Goal: Task Accomplishment & Management: Complete application form

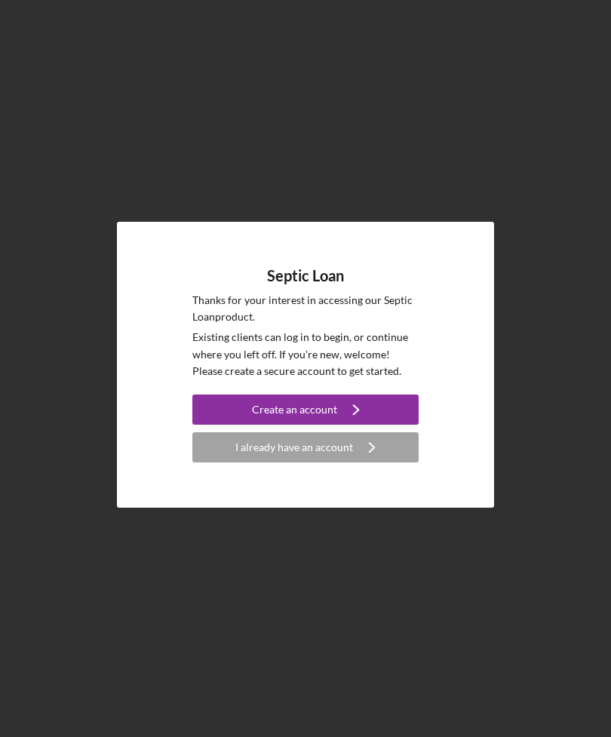
click at [229, 462] on button "I already have an account Icon/Navigate" at bounding box center [305, 447] width 226 height 30
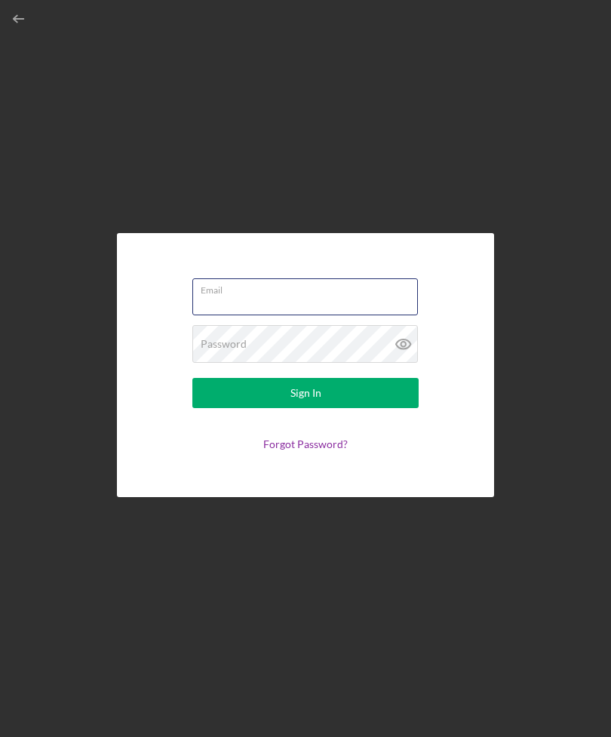
type input "[EMAIL_ADDRESS][DOMAIN_NAME]"
click at [306, 408] on button "Sign In" at bounding box center [305, 393] width 226 height 30
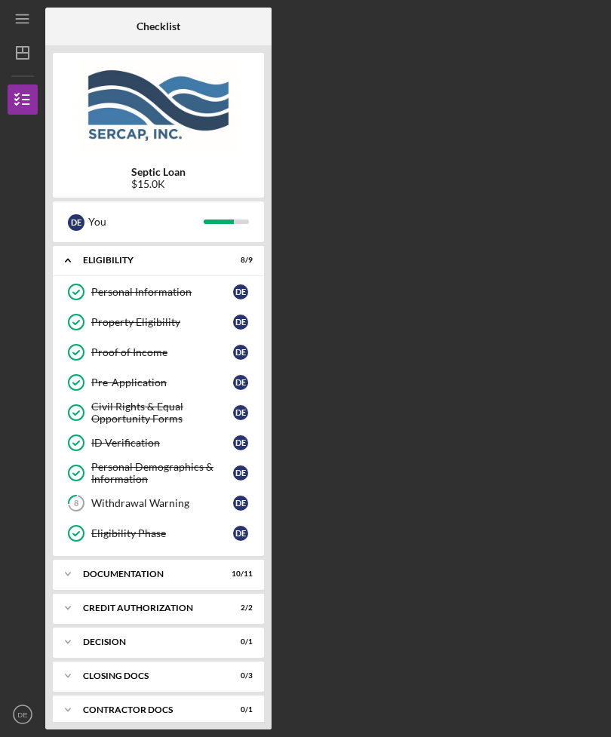
click at [102, 512] on link "8 Withdrawal Warning D E" at bounding box center [158, 503] width 196 height 30
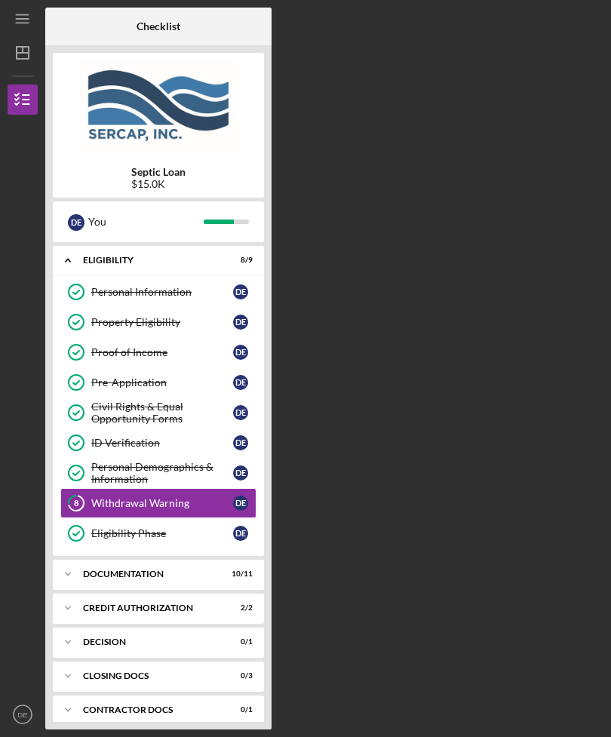
scroll to position [48, 0]
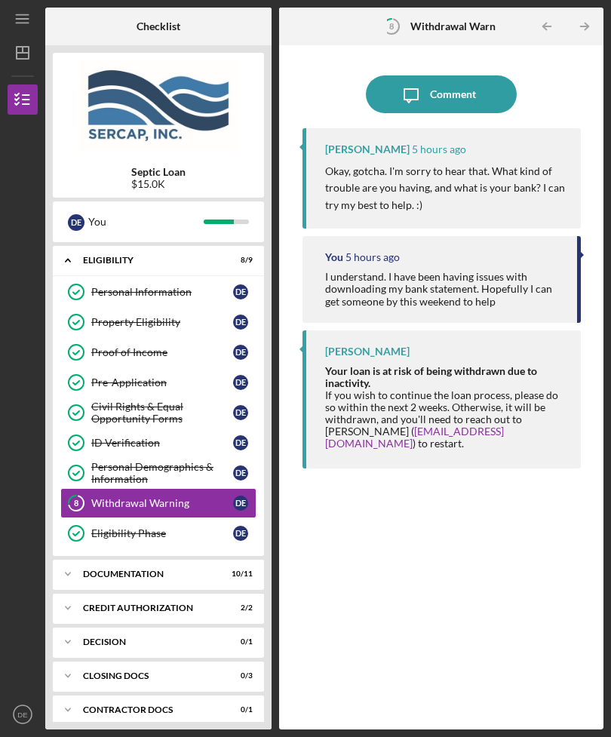
click at [69, 559] on icon "Icon/Expander" at bounding box center [68, 574] width 30 height 30
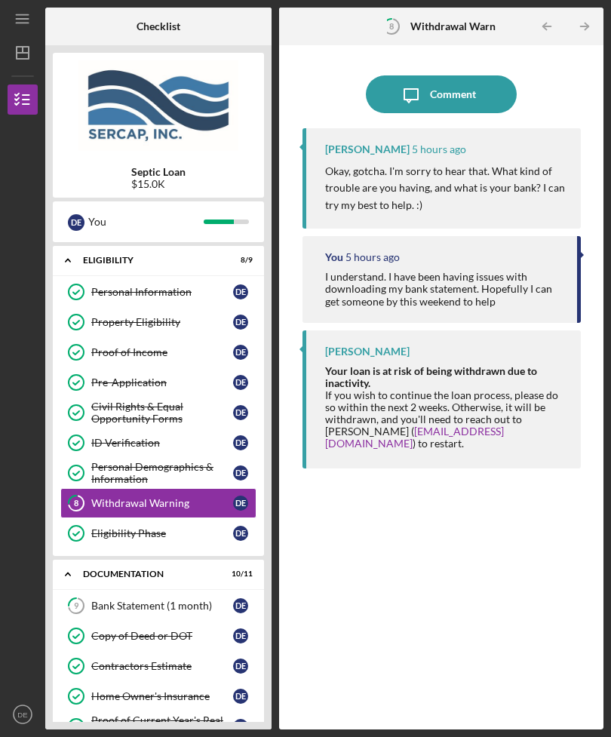
click at [88, 587] on icon "9" at bounding box center [76, 606] width 38 height 38
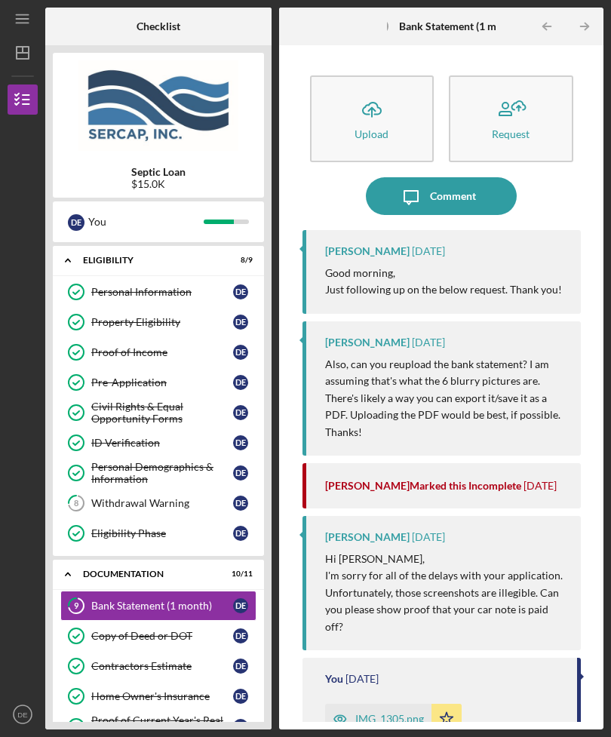
click at [364, 91] on icon "Icon/Upload" at bounding box center [372, 110] width 38 height 38
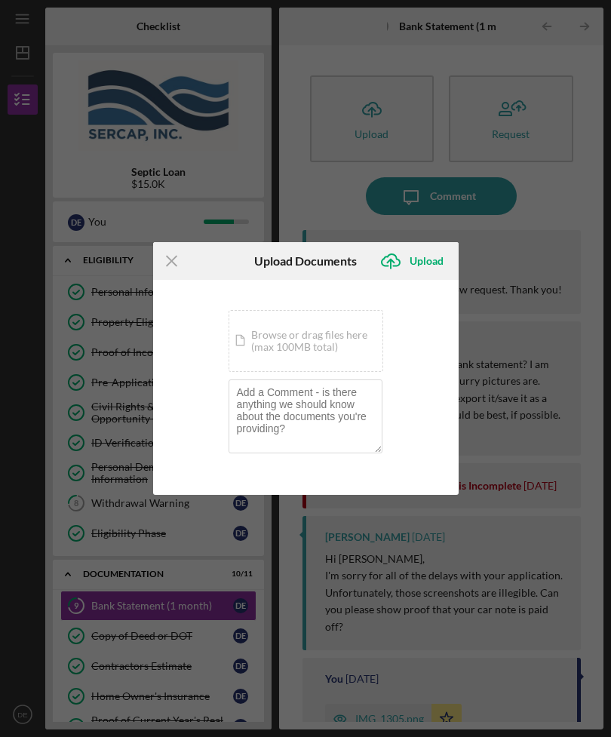
click at [260, 335] on div "Icon/Document Browse or drag files here (max 100MB total) Tap to choose files o…" at bounding box center [306, 341] width 155 height 62
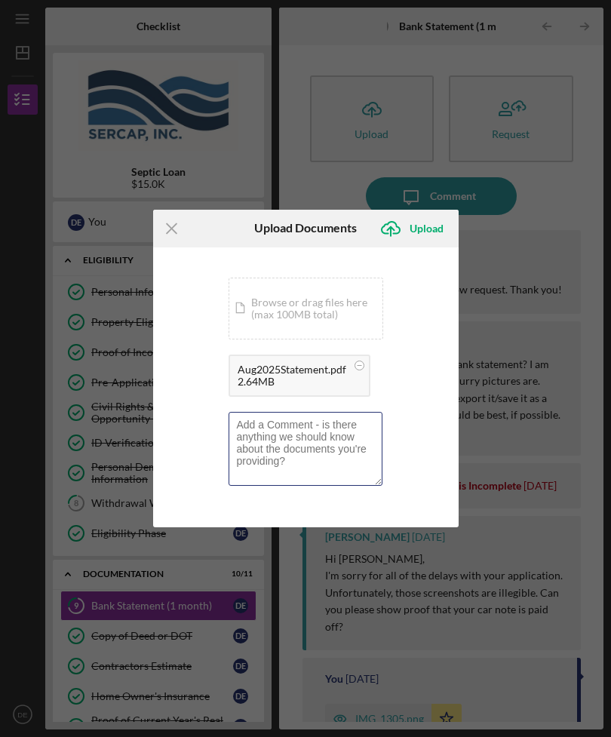
click at [245, 443] on textarea at bounding box center [306, 449] width 154 height 74
type textarea "Please let me know if you can read this version"
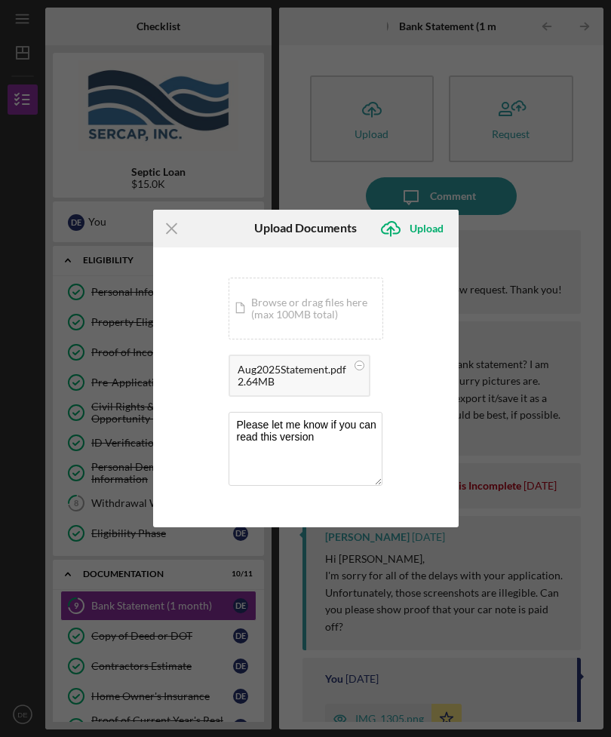
click at [432, 226] on div "Upload" at bounding box center [427, 229] width 34 height 30
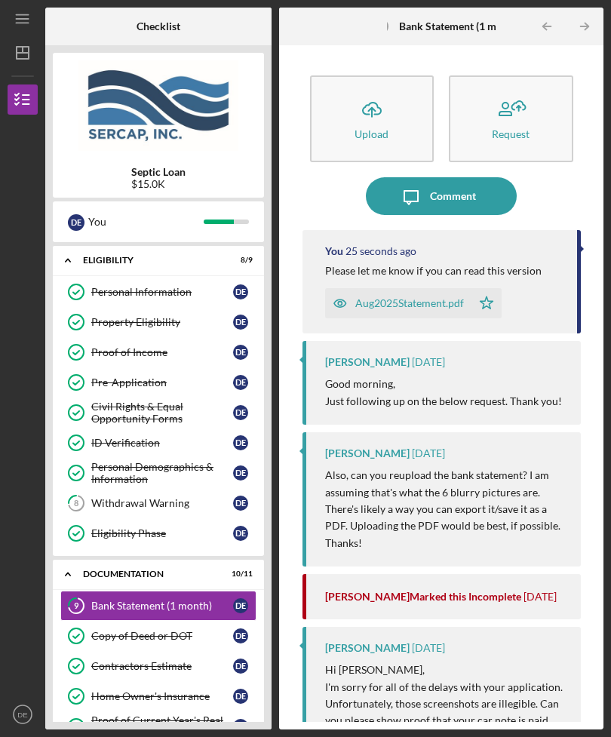
click at [103, 591] on link "9 Bank Statement (1 month) D E" at bounding box center [158, 606] width 196 height 30
click at [100, 591] on link "9 Bank Statement (1 month) D E" at bounding box center [158, 606] width 196 height 30
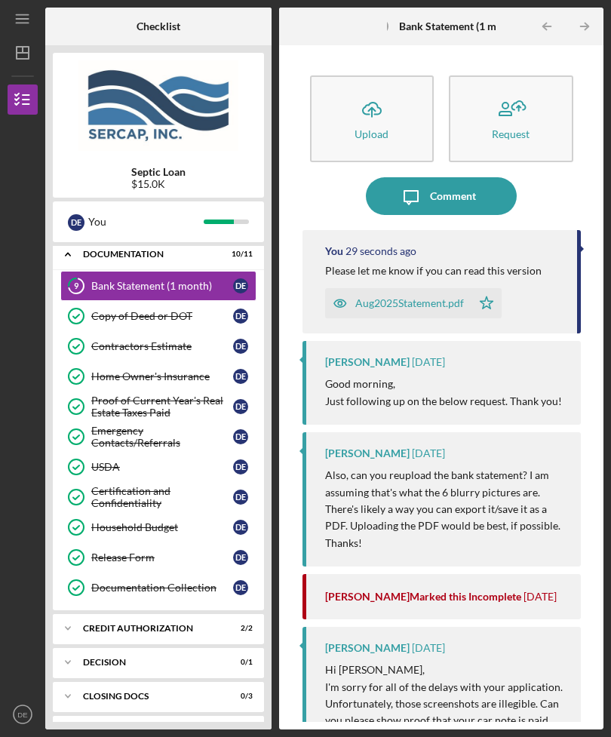
scroll to position [325, 0]
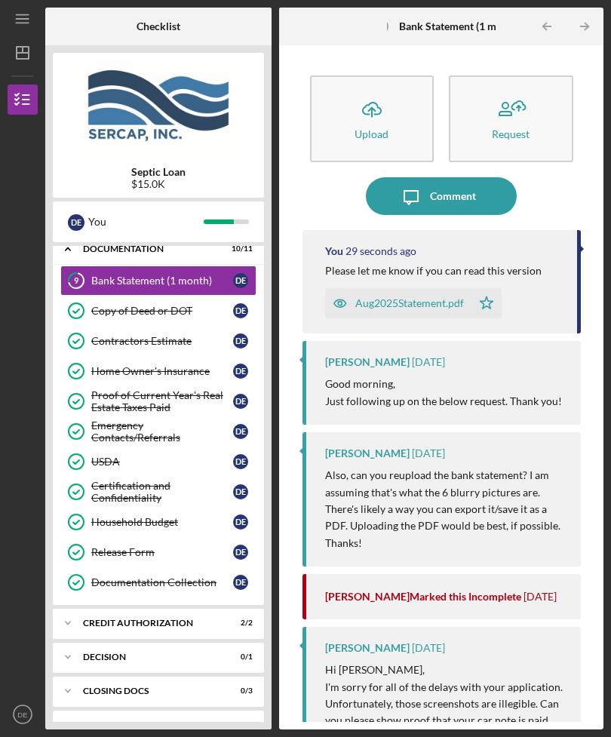
click at [85, 619] on div "CREDIT AUTHORIZATION" at bounding box center [149, 623] width 132 height 9
click at [75, 608] on icon "Icon/Expander" at bounding box center [68, 623] width 30 height 30
click at [68, 642] on icon "Icon/Expander" at bounding box center [68, 657] width 30 height 30
click at [60, 642] on icon "Icon/Expander" at bounding box center [68, 657] width 30 height 30
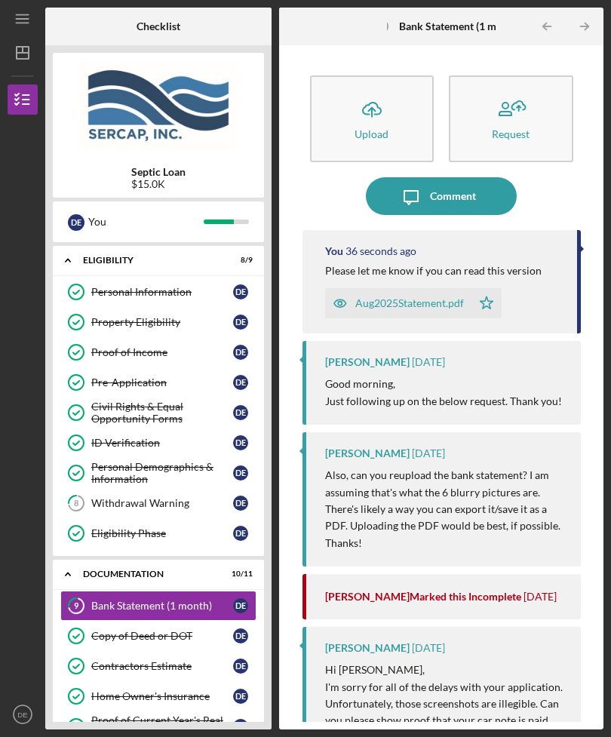
scroll to position [0, 0]
click at [97, 497] on div "Withdrawal Warning" at bounding box center [162, 503] width 142 height 12
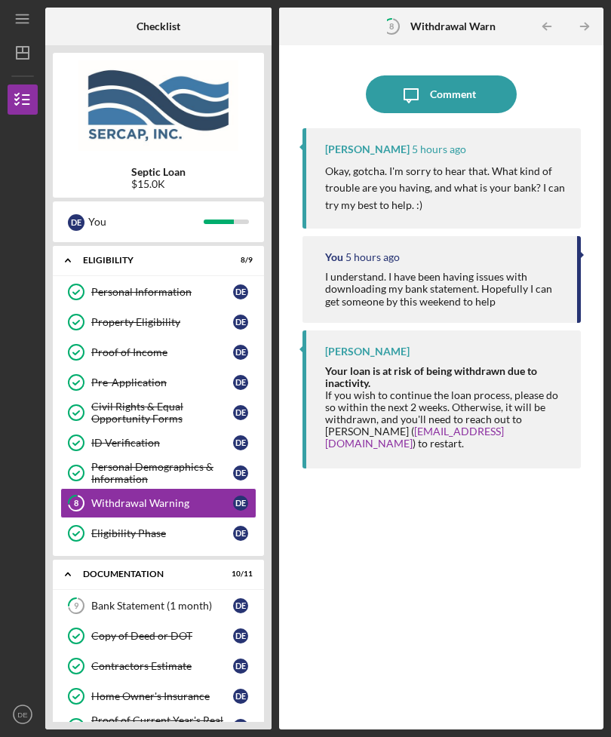
click at [475, 75] on div "Comment" at bounding box center [453, 94] width 46 height 38
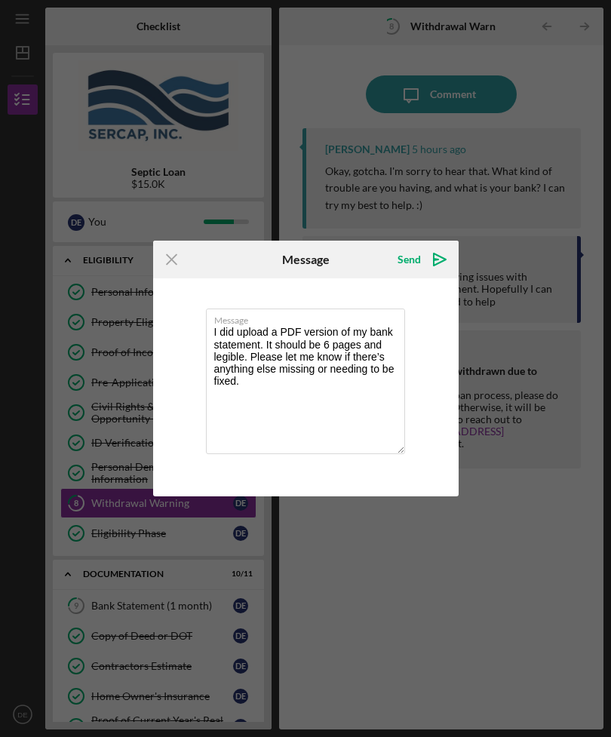
type textarea "I did upload a PDF version of my bank statement. It should be 6 pages and legib…"
click at [442, 264] on icon "Icon/icon-invite-send" at bounding box center [440, 260] width 38 height 38
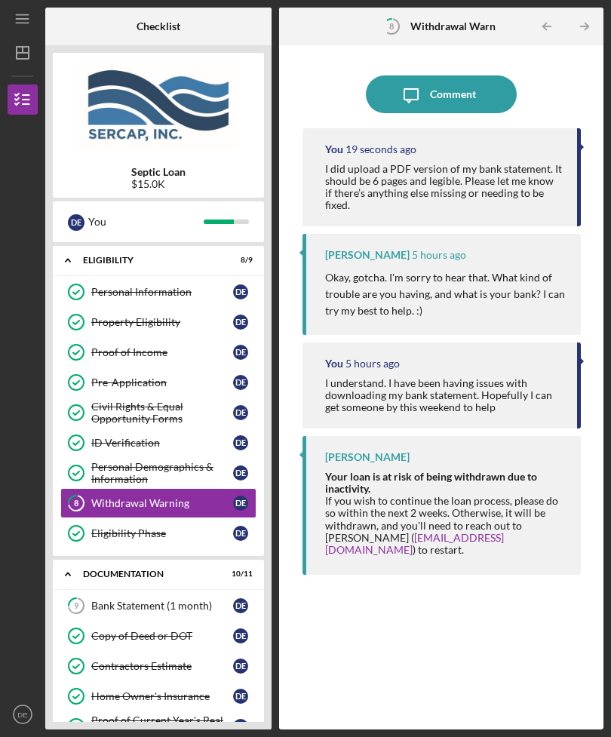
click at [111, 559] on div "Icon/Expander Documentation 10 / 11" at bounding box center [158, 574] width 211 height 31
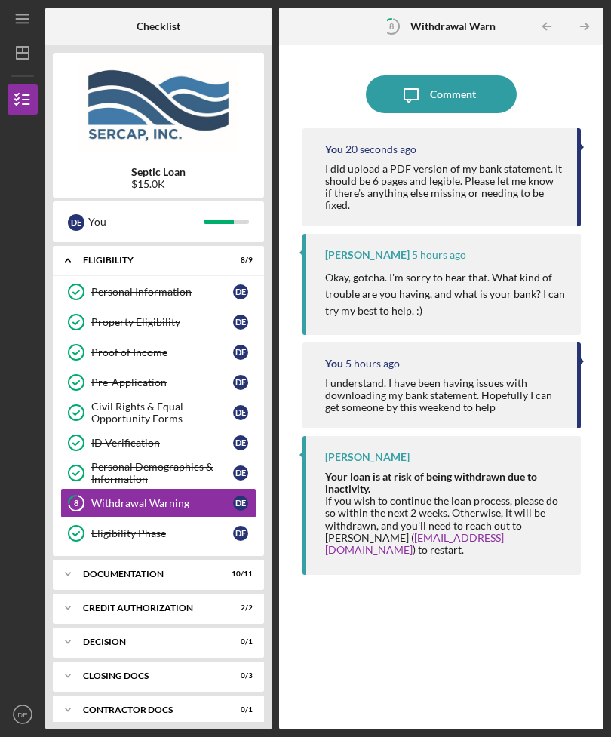
click at [78, 559] on icon "Icon/Expander" at bounding box center [68, 574] width 30 height 30
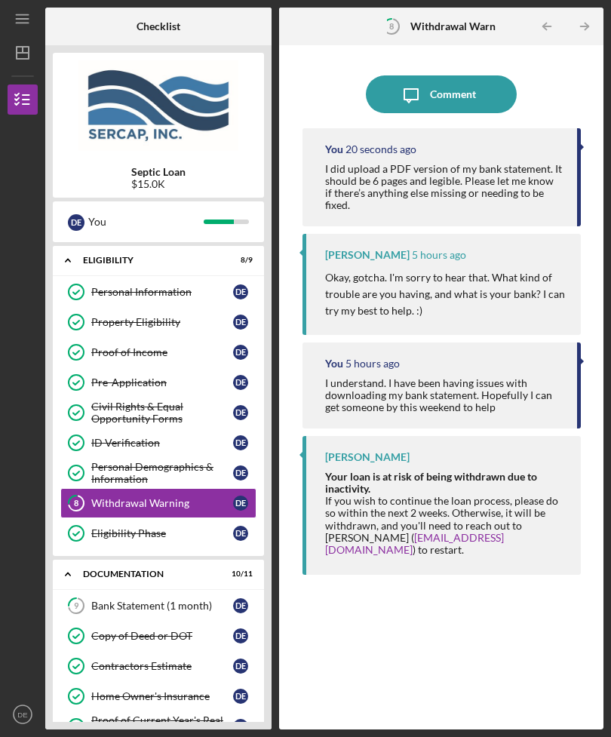
click at [105, 600] on div "Bank Statement (1 month)" at bounding box center [162, 606] width 142 height 12
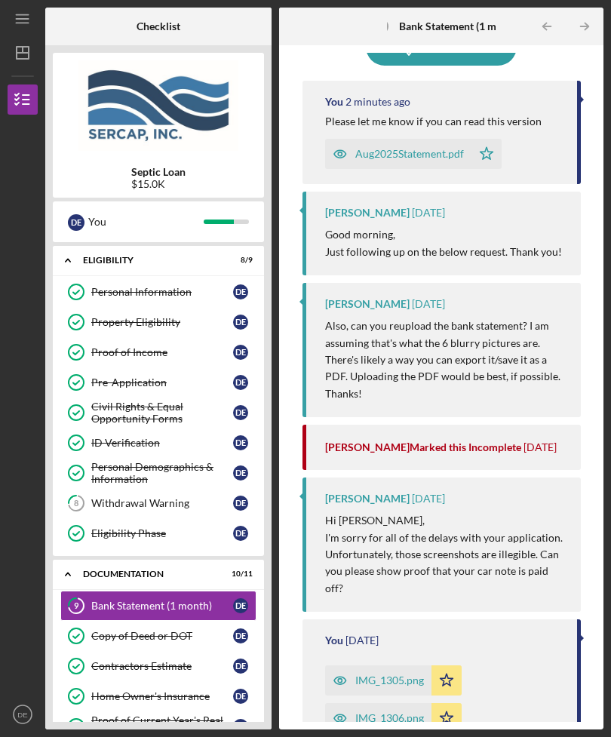
scroll to position [150, 0]
click at [364, 674] on div "IMG_1305.png" at bounding box center [389, 680] width 69 height 12
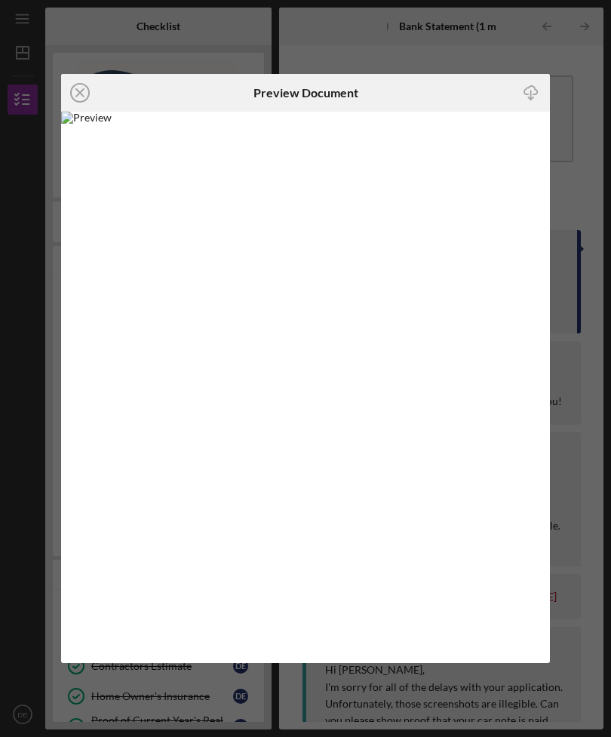
click at [97, 89] on icon "Icon/Close" at bounding box center [80, 93] width 38 height 38
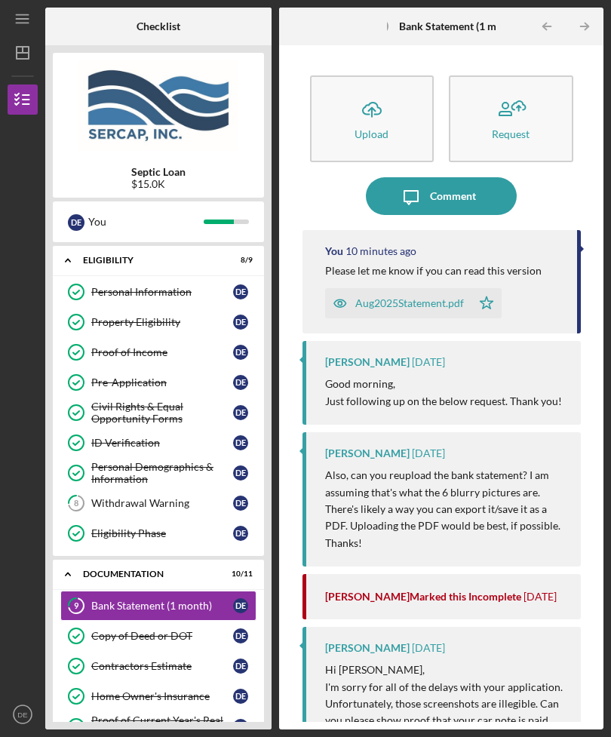
click at [368, 91] on icon "Icon/Upload" at bounding box center [372, 110] width 38 height 38
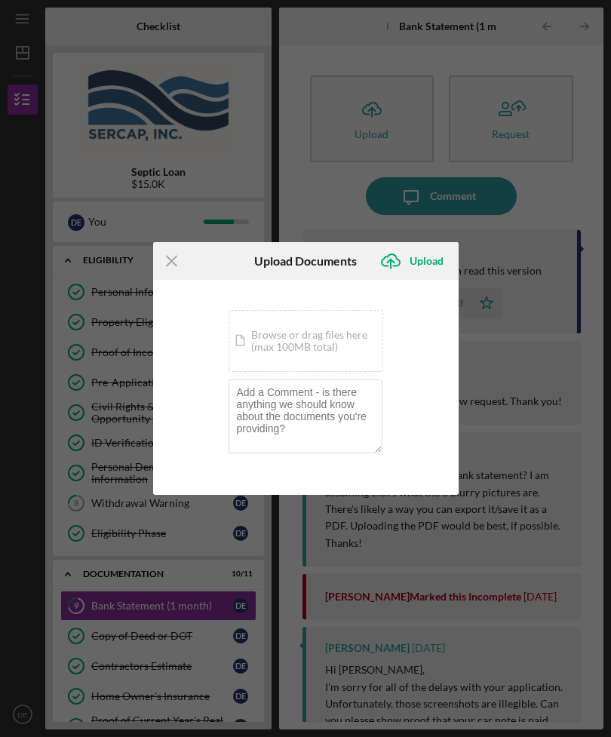
click at [308, 338] on div "Icon/Document Browse or drag files here (max 100MB total) Tap to choose files o…" at bounding box center [306, 341] width 155 height 62
click at [175, 268] on icon "Icon/Menu Close" at bounding box center [172, 261] width 38 height 38
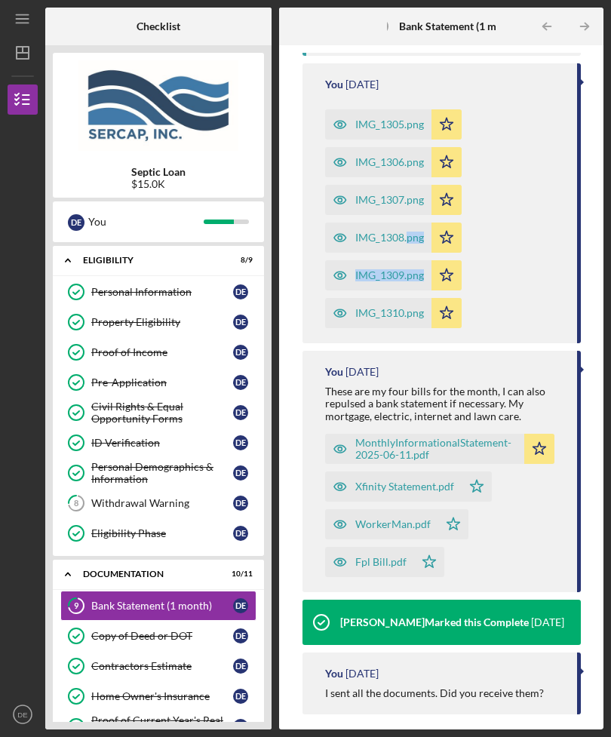
click at [152, 508] on div "Withdrawal Warning" at bounding box center [162, 503] width 142 height 12
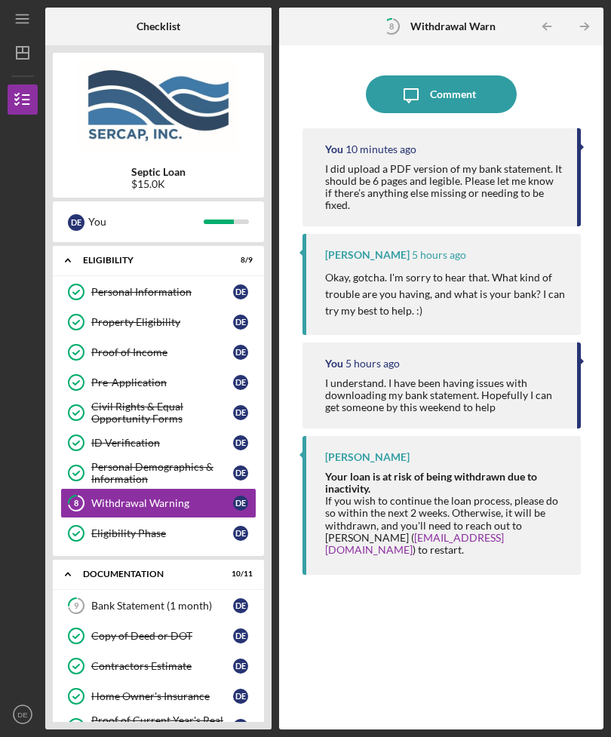
scroll to position [48, 0]
